Goal: Information Seeking & Learning: Learn about a topic

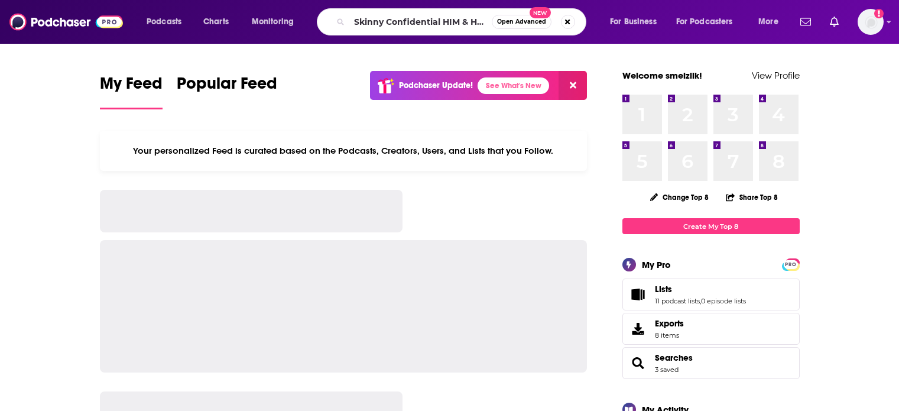
type input "Skinny Confidential HIM & HER Show"
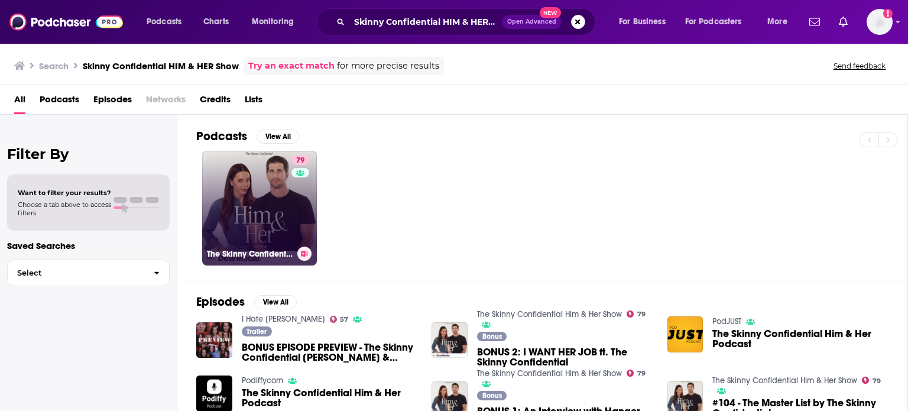
click at [229, 215] on link "79 The Skinny Confidential Him & Her Show" at bounding box center [259, 208] width 115 height 115
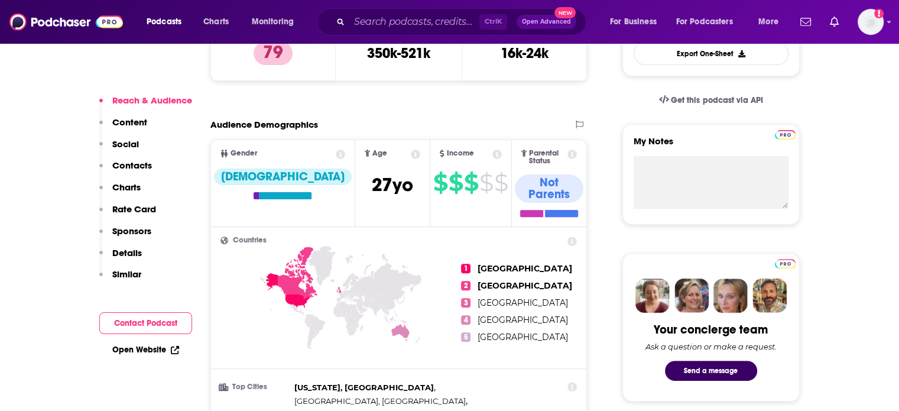
scroll to position [359, 0]
